Goal: Obtain resource: Obtain resource

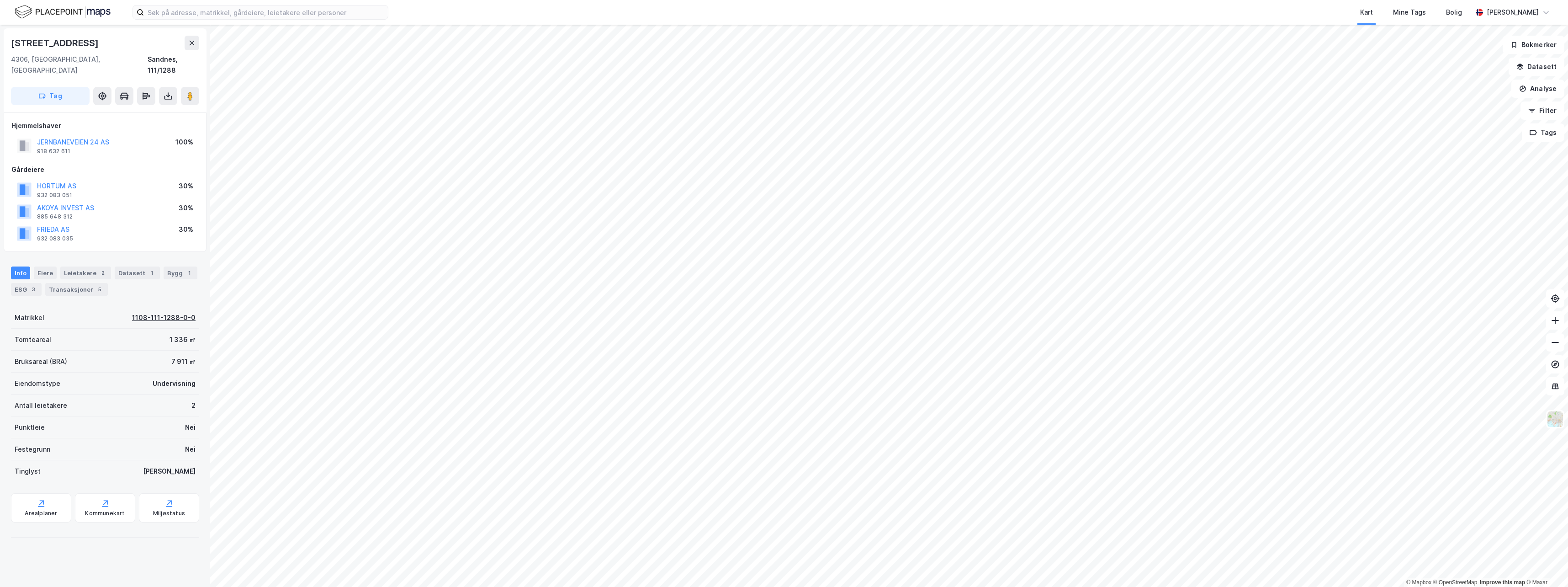
click at [136, 312] on div "1108-111-1288-0-0" at bounding box center [164, 318] width 63 height 11
click at [167, 95] on icon at bounding box center [168, 96] width 4 height 2
click at [140, 125] on div "Last ned matrikkelrapport" at bounding box center [134, 129] width 75 height 7
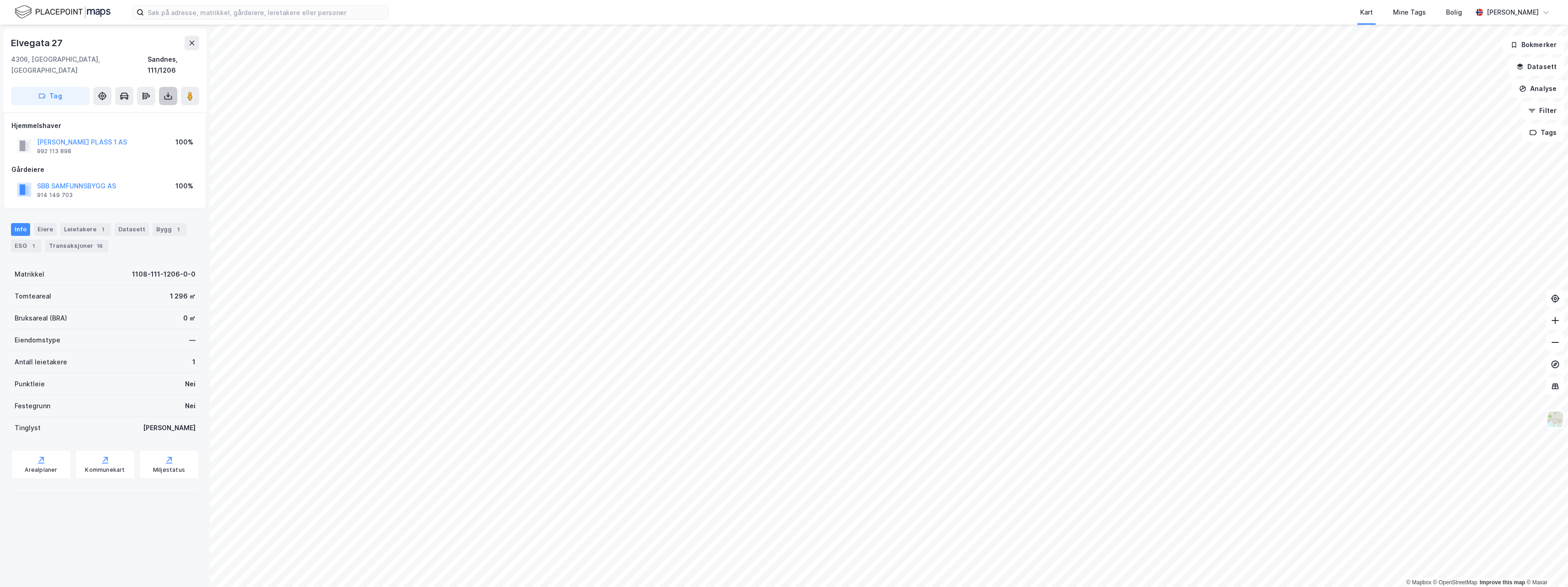
click at [167, 91] on icon at bounding box center [168, 96] width 9 height 9
click at [159, 125] on div "Last ned matrikkelrapport" at bounding box center [134, 129] width 75 height 7
click at [139, 111] on div "Last ned grunnbok" at bounding box center [122, 114] width 53 height 7
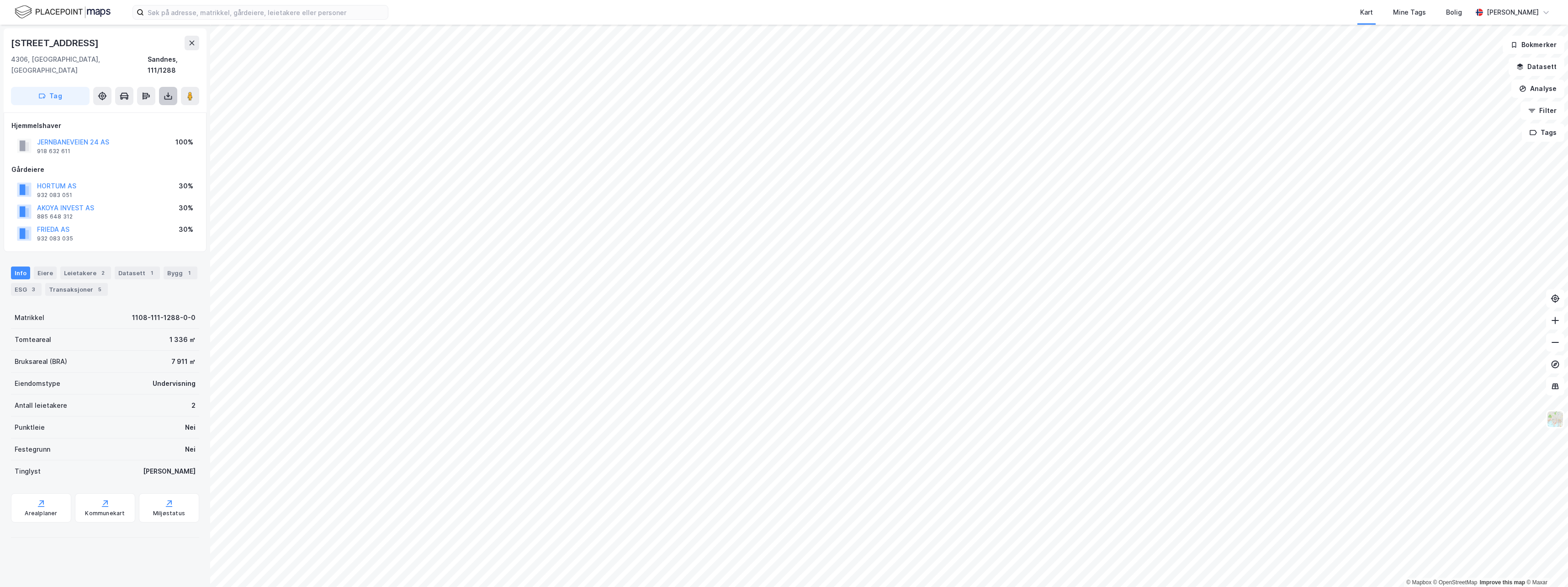
click at [169, 91] on icon at bounding box center [168, 96] width 9 height 9
click at [147, 111] on div "Last ned grunnbok" at bounding box center [122, 114] width 53 height 7
click at [0, 0] on button "ELVEGATEN EIENDOM AS" at bounding box center [0, 0] width 0 height 0
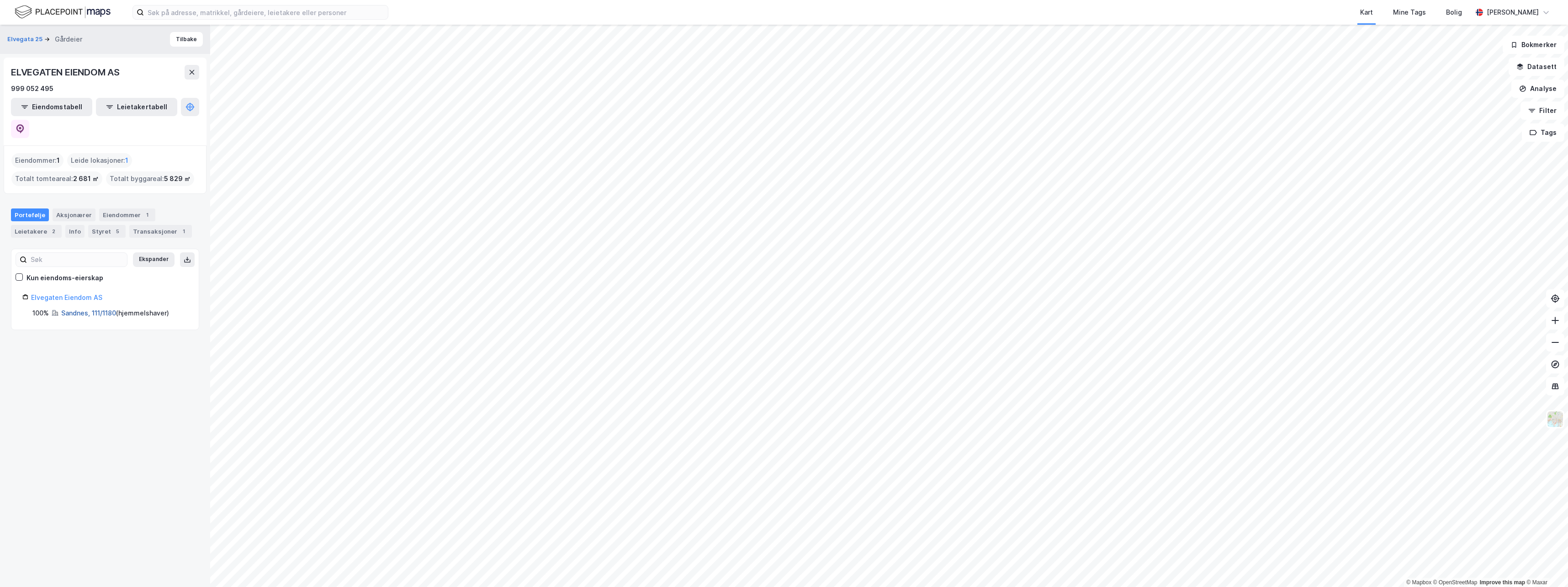
click at [77, 309] on link "Sandnes, 111/1180" at bounding box center [89, 312] width 55 height 8
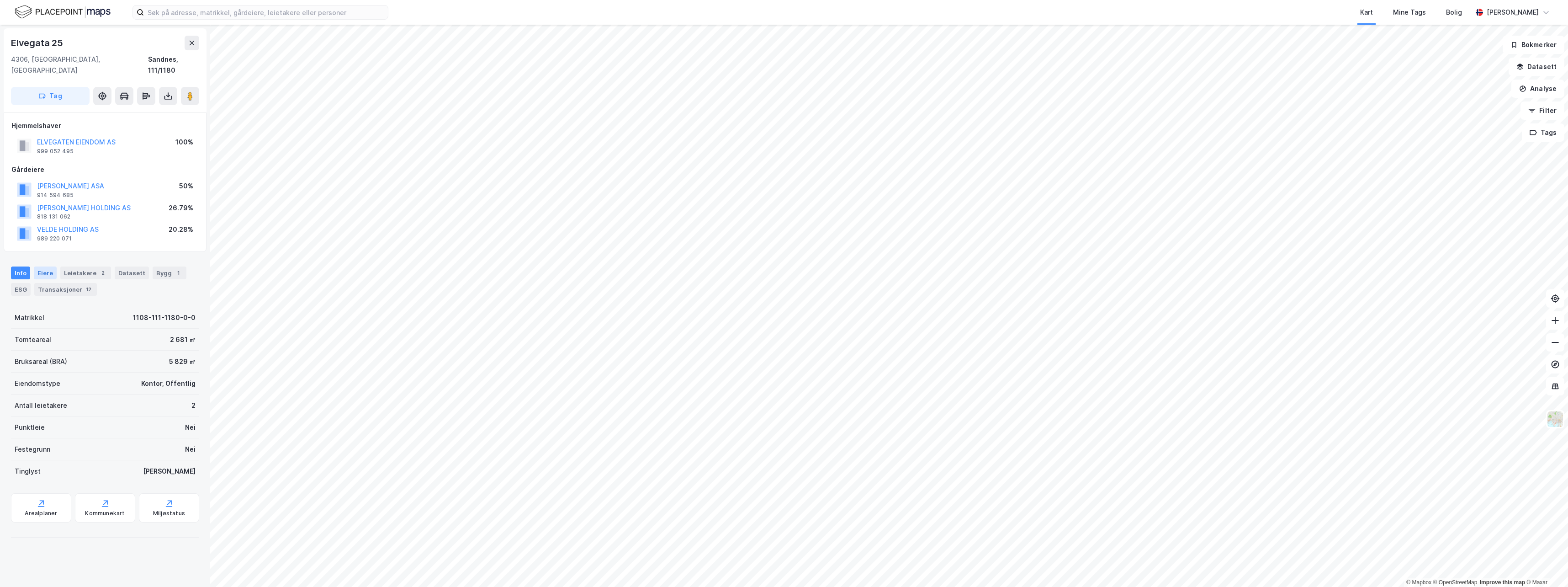
click at [43, 267] on div "Eiere" at bounding box center [46, 273] width 23 height 13
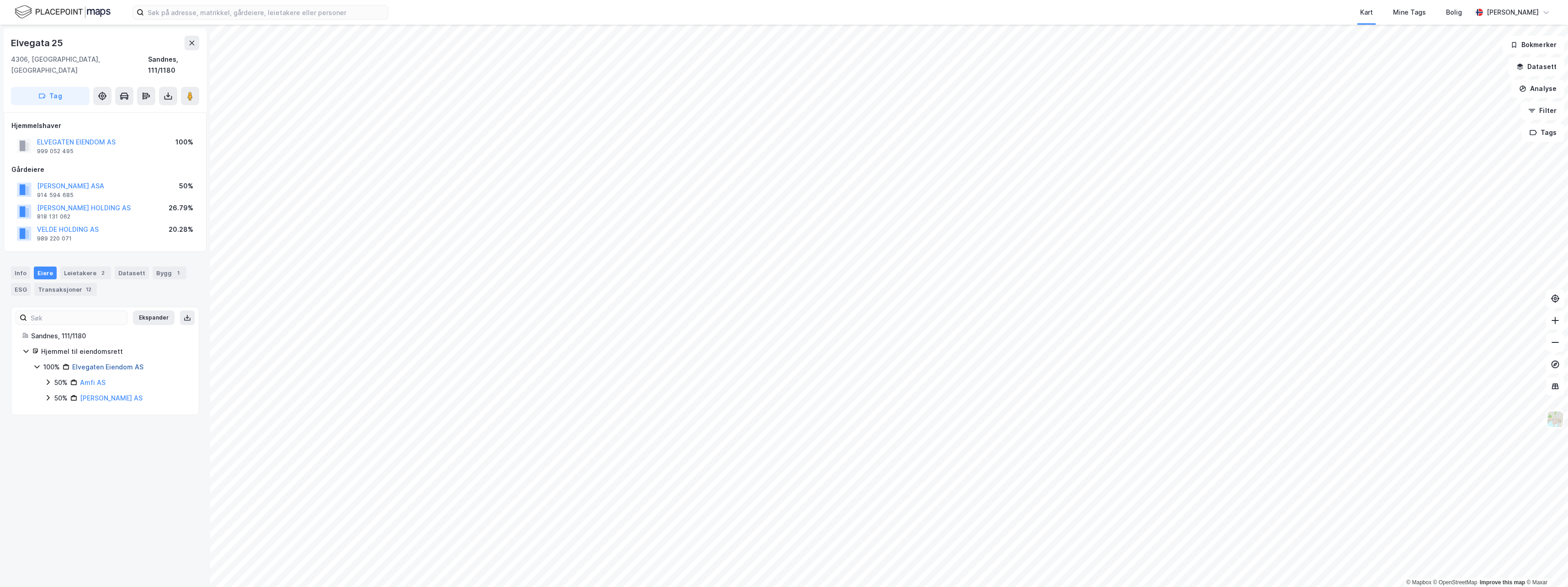
click at [113, 363] on link "Elvegaten Eiendom AS" at bounding box center [108, 367] width 71 height 8
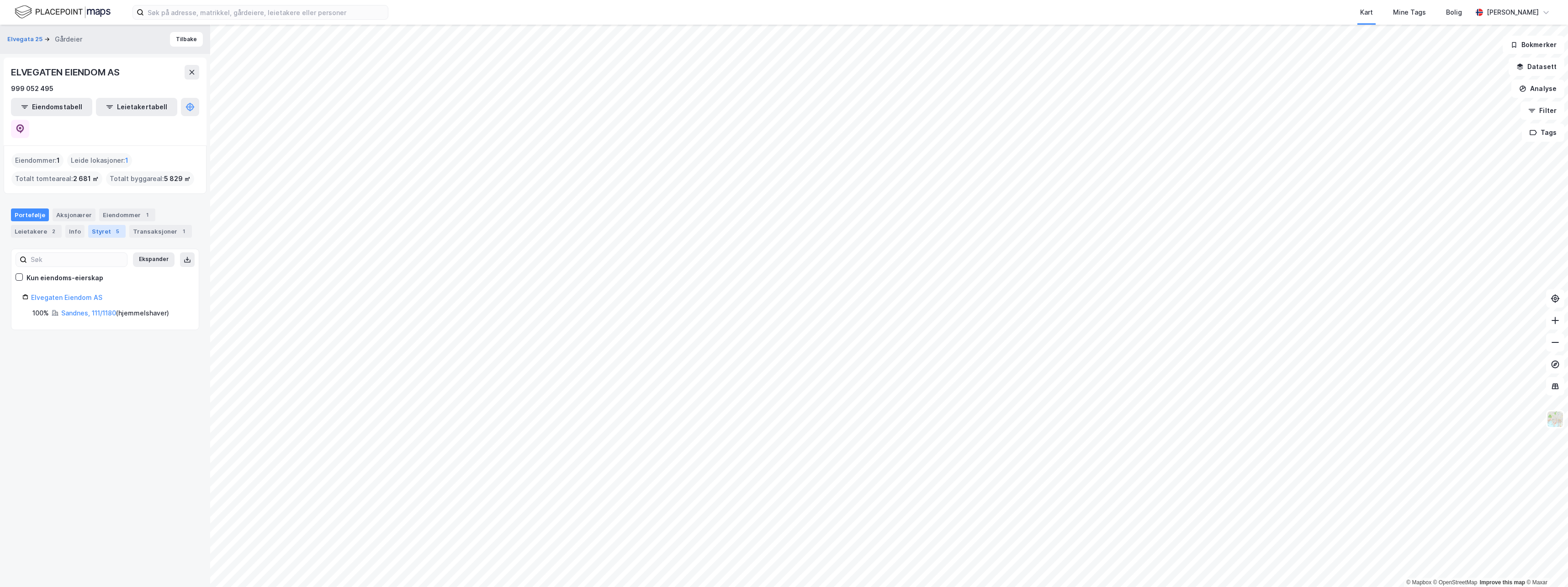
click at [98, 225] on div "Styret 5" at bounding box center [107, 231] width 38 height 13
